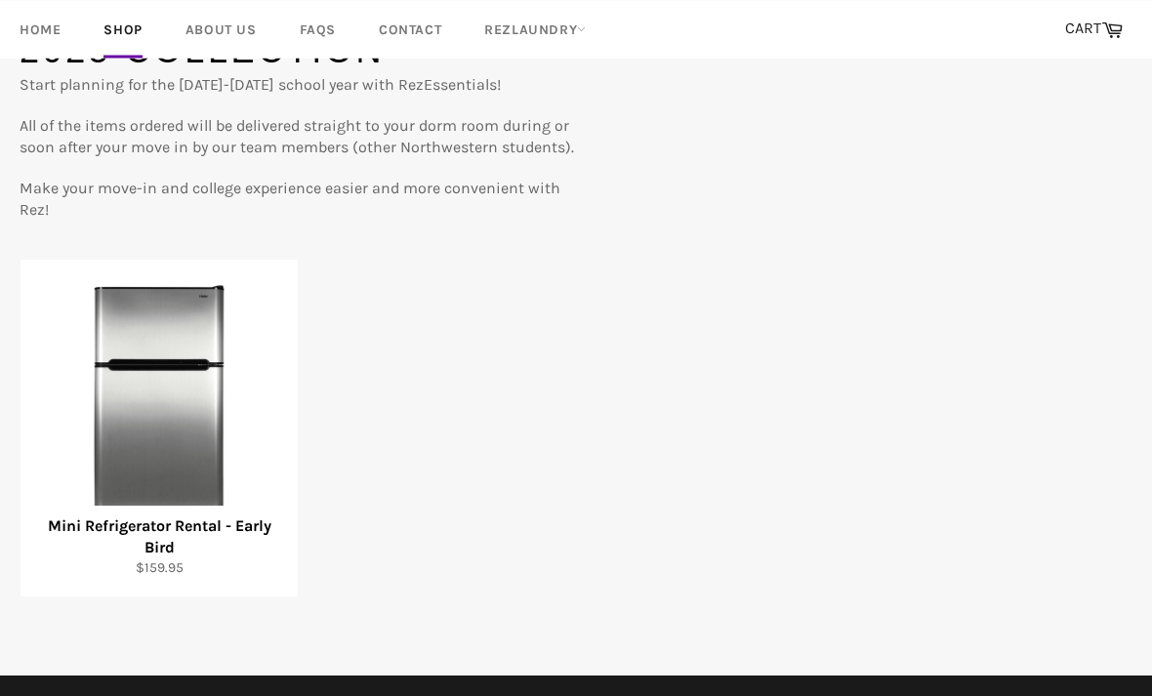
scroll to position [207, 0]
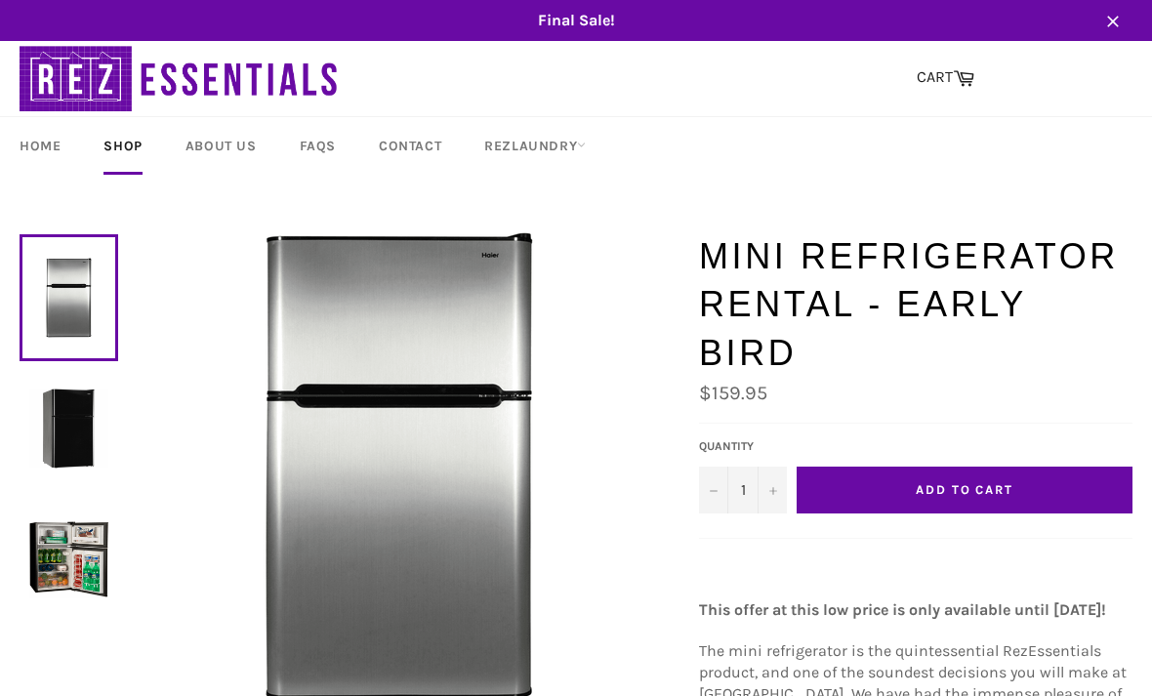
click at [78, 559] on img at bounding box center [68, 559] width 79 height 79
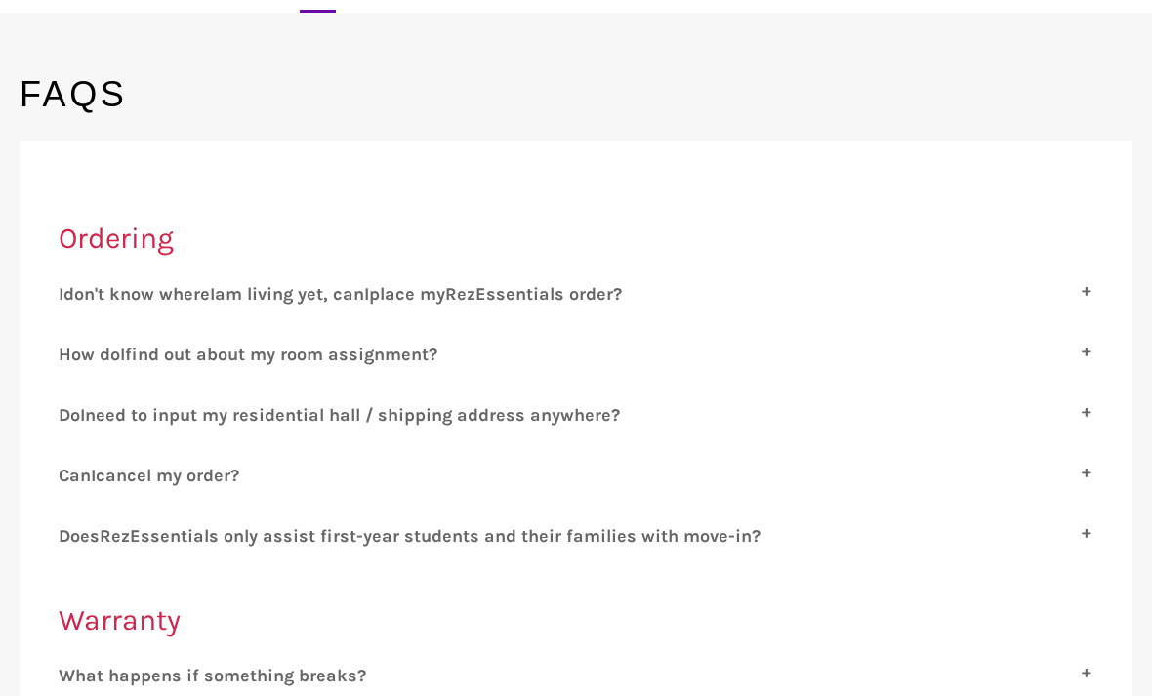
scroll to position [183, 0]
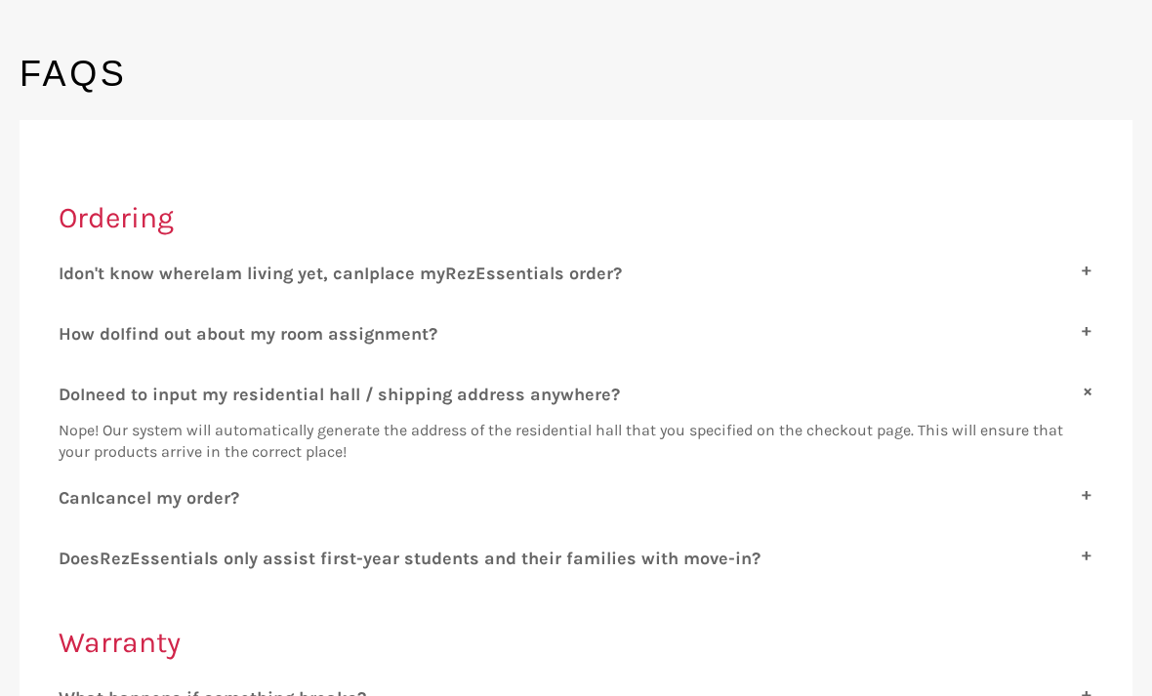
checkbox input "false"
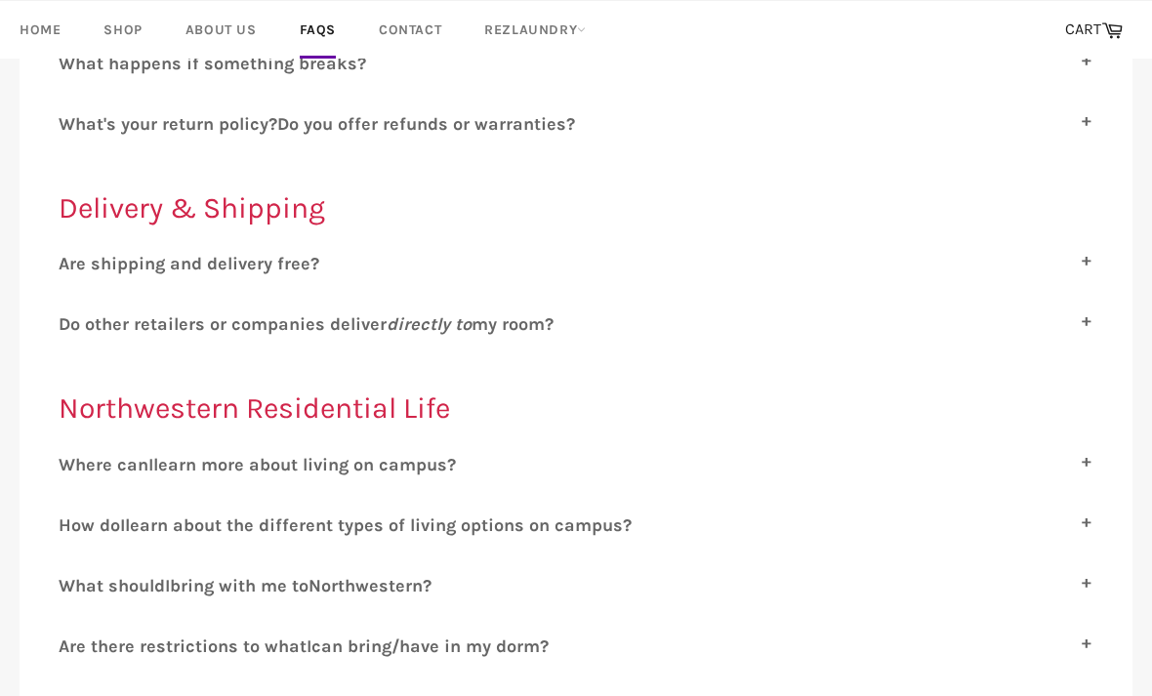
scroll to position [695, 0]
